Goal: Book appointment/travel/reservation

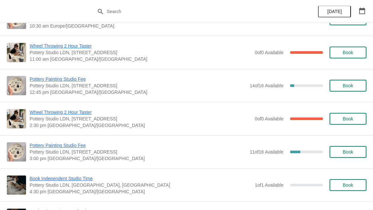
scroll to position [59, 0]
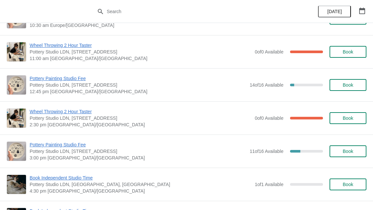
click at [340, 153] on span "Book" at bounding box center [347, 151] width 25 height 5
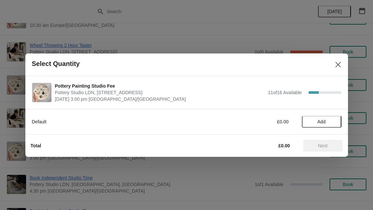
click at [324, 121] on span "Add" at bounding box center [321, 121] width 8 height 5
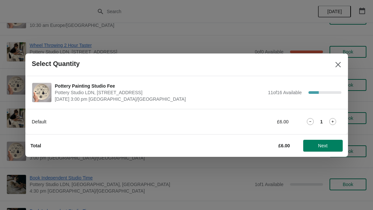
click at [336, 121] on icon at bounding box center [332, 121] width 7 height 7
click at [328, 145] on span "Next" at bounding box center [322, 145] width 29 height 5
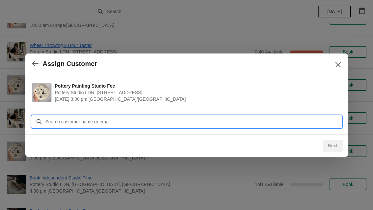
click at [245, 124] on input "Customer" at bounding box center [193, 122] width 296 height 12
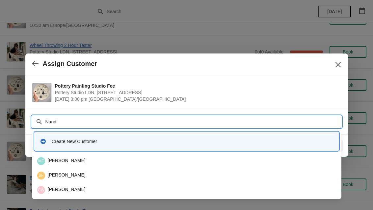
type input "Nandi"
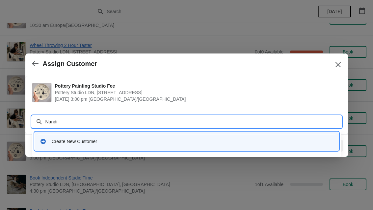
click at [151, 144] on div "Create New Customer" at bounding box center [192, 141] width 281 height 7
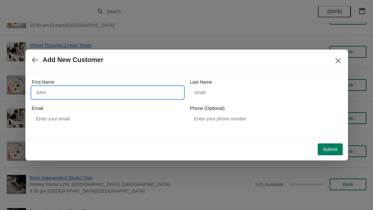
click at [124, 90] on input "First Name" at bounding box center [107, 93] width 151 height 12
type input "Nandipa"
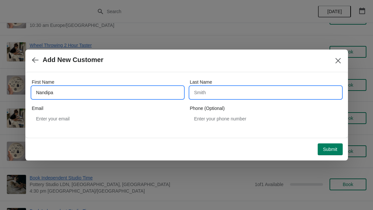
click at [242, 92] on input "Last Name" at bounding box center [265, 93] width 151 height 12
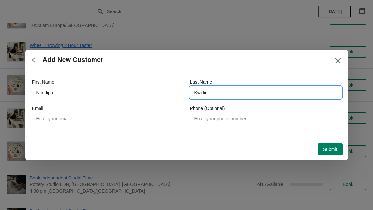
type input "Kwidini"
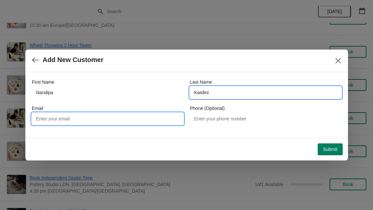
click at [150, 119] on input "Email" at bounding box center [107, 119] width 151 height 12
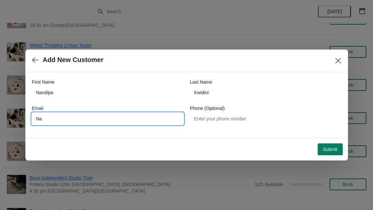
type input "N"
type input "[EMAIL_ADDRESS][DOMAIN_NAME]"
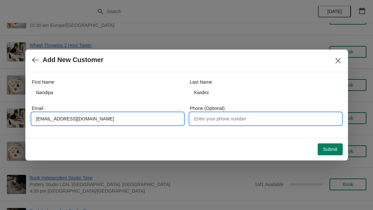
click at [246, 124] on input "Phone (Optional)" at bounding box center [265, 119] width 151 height 12
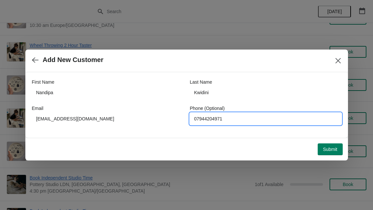
type input "07944204971"
click at [332, 152] on span "Submit" at bounding box center [330, 149] width 14 height 5
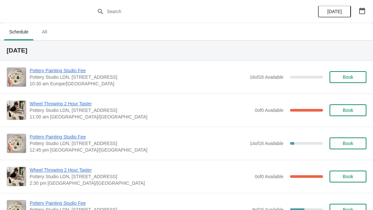
click at [345, 143] on span "Book" at bounding box center [347, 143] width 11 height 5
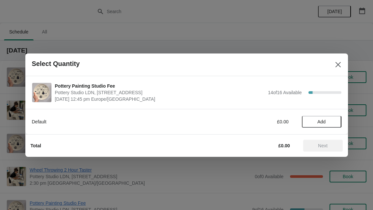
click at [322, 123] on span "Add" at bounding box center [321, 121] width 8 height 5
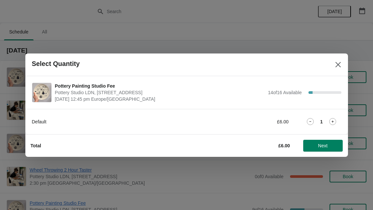
click at [335, 122] on icon at bounding box center [332, 121] width 7 height 7
click at [323, 149] on button "Next" at bounding box center [322, 146] width 39 height 12
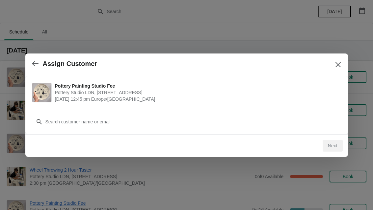
click at [306, 113] on div "Customer" at bounding box center [186, 119] width 309 height 18
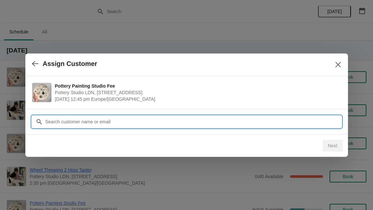
click at [86, 120] on input "Customer" at bounding box center [193, 122] width 296 height 12
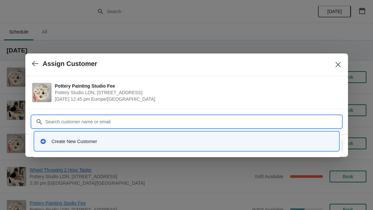
click at [114, 139] on div "Create New Customer" at bounding box center [192, 141] width 281 height 7
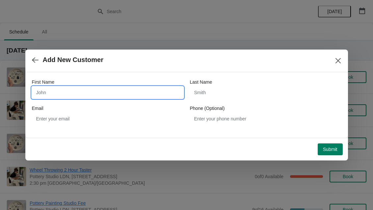
click at [124, 91] on input "First Name" at bounding box center [107, 93] width 151 height 12
type input "Mudiaga"
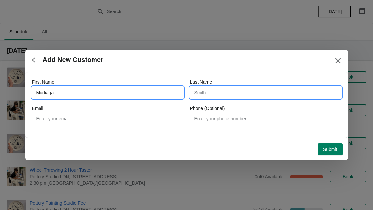
click at [223, 90] on input "Last Name" at bounding box center [265, 93] width 151 height 12
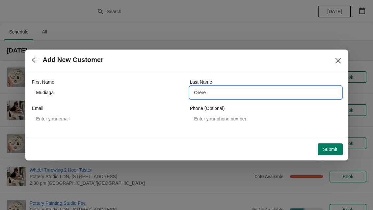
type input "Orere"
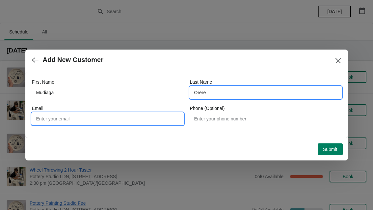
click at [136, 117] on input "Email" at bounding box center [107, 119] width 151 height 12
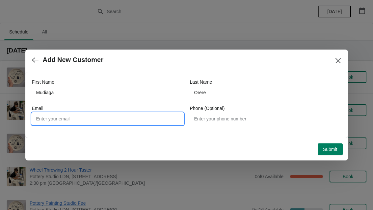
type input "F"
type input "f.orere9@gmail.com"
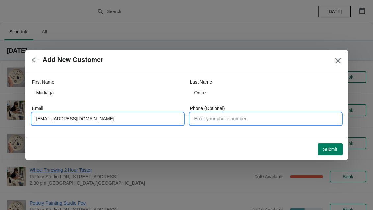
click at [256, 121] on input "Phone (Optional)" at bounding box center [265, 119] width 151 height 12
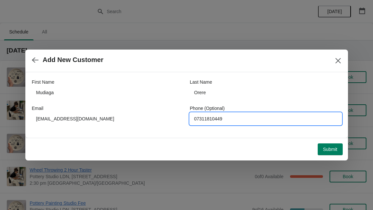
type input "07311810449"
click at [332, 150] on span "Submit" at bounding box center [330, 149] width 14 height 5
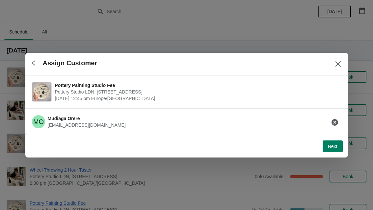
click at [332, 145] on span "Next" at bounding box center [333, 146] width 10 height 5
select select "Yes"
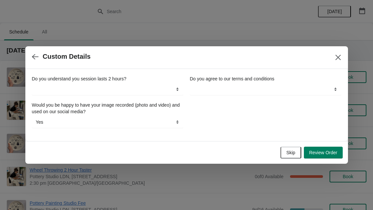
click at [291, 155] on span "Skip" at bounding box center [290, 152] width 9 height 5
